Goal: Task Accomplishment & Management: Complete application form

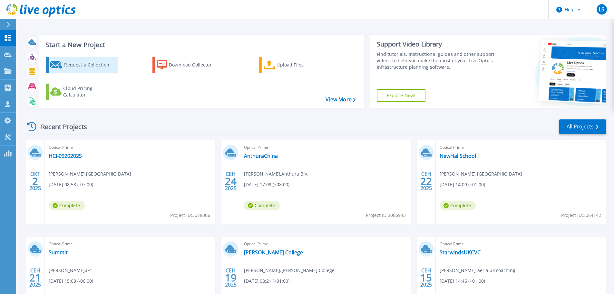
click at [79, 64] on div "Request a Collection" at bounding box center [90, 64] width 52 height 13
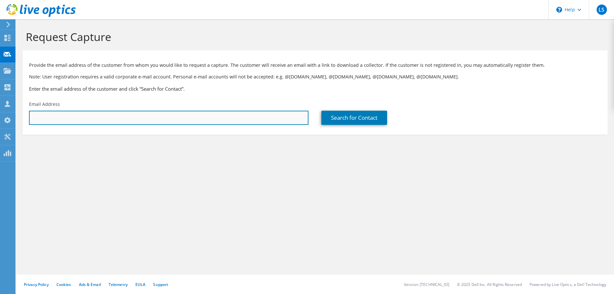
click at [209, 116] on input "text" at bounding box center [168, 118] width 279 height 14
paste input "[EMAIL_ADDRESS][DOMAIN_NAME]"
type input "[EMAIL_ADDRESS][DOMAIN_NAME]"
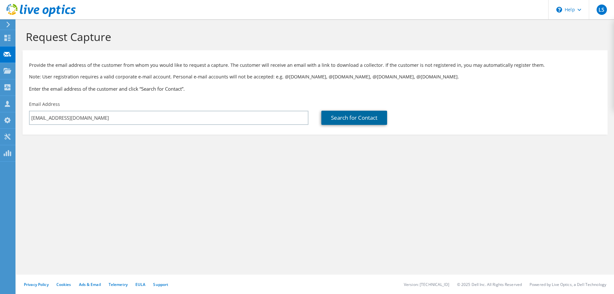
click at [344, 117] on link "Search for Contact" at bounding box center [354, 118] width 66 height 14
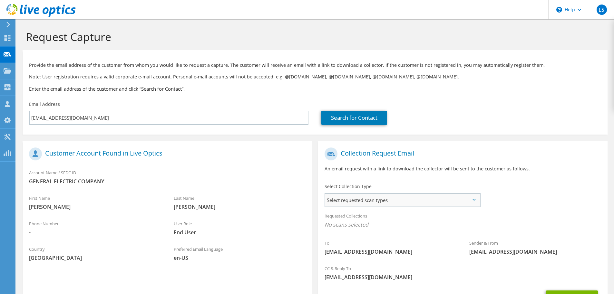
click at [388, 195] on span "Select requested scan types" at bounding box center [402, 199] width 154 height 13
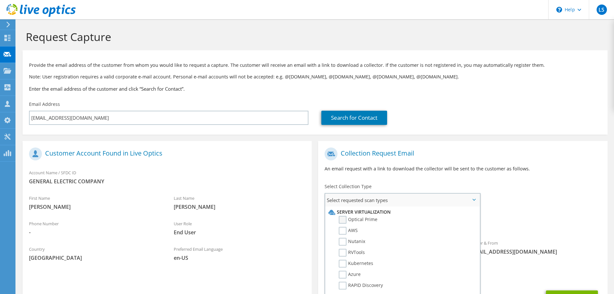
click at [346, 219] on label "Optical Prime" at bounding box center [358, 220] width 39 height 8
click at [0, 0] on input "Optical Prime" at bounding box center [0, 0] width 0 height 0
click at [417, 198] on span "Select requested scan types" at bounding box center [402, 199] width 154 height 13
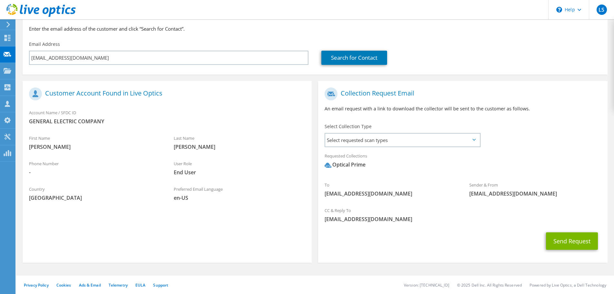
scroll to position [61, 0]
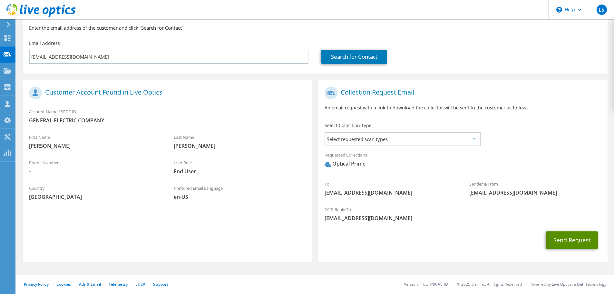
click at [564, 239] on button "Send Request" at bounding box center [572, 239] width 52 height 17
